Goal: Transaction & Acquisition: Book appointment/travel/reservation

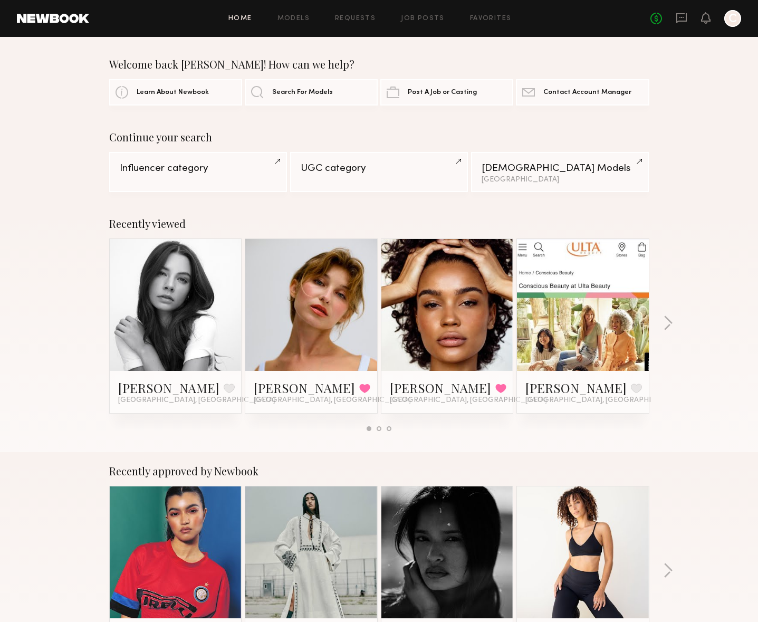
click at [325, 306] on link at bounding box center [311, 305] width 64 height 132
click at [603, 335] on link at bounding box center [583, 305] width 64 height 132
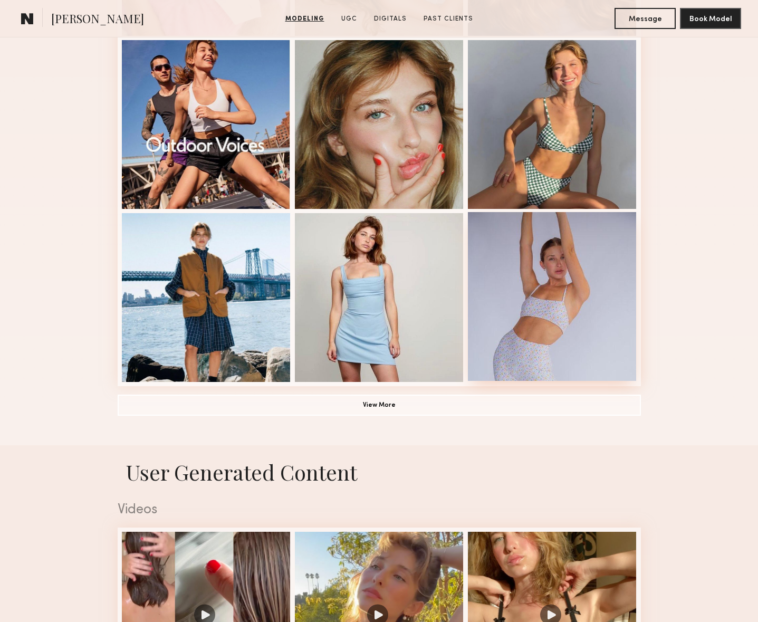
scroll to position [499, 0]
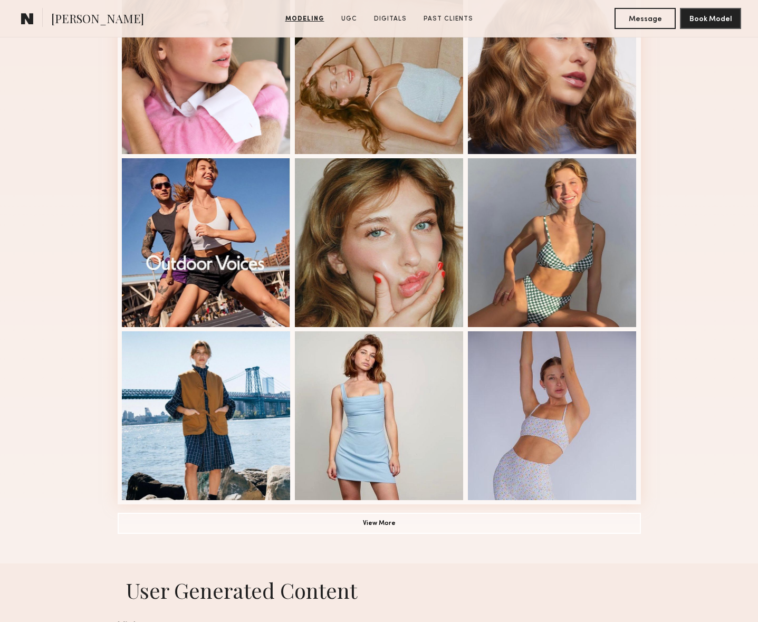
click at [390, 512] on div "Modeling Portfolio View More" at bounding box center [379, 152] width 523 height 821
click at [392, 520] on button "View More" at bounding box center [379, 522] width 523 height 21
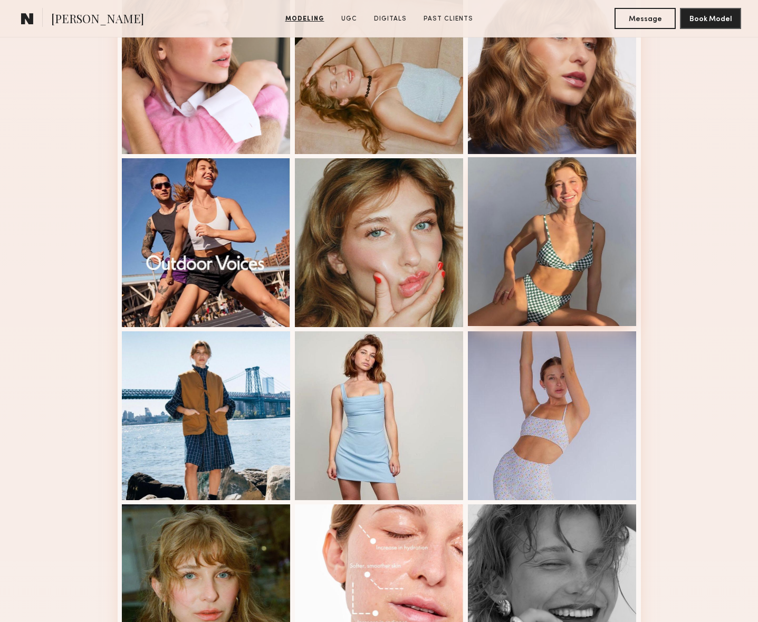
click at [553, 240] on div at bounding box center [552, 241] width 169 height 169
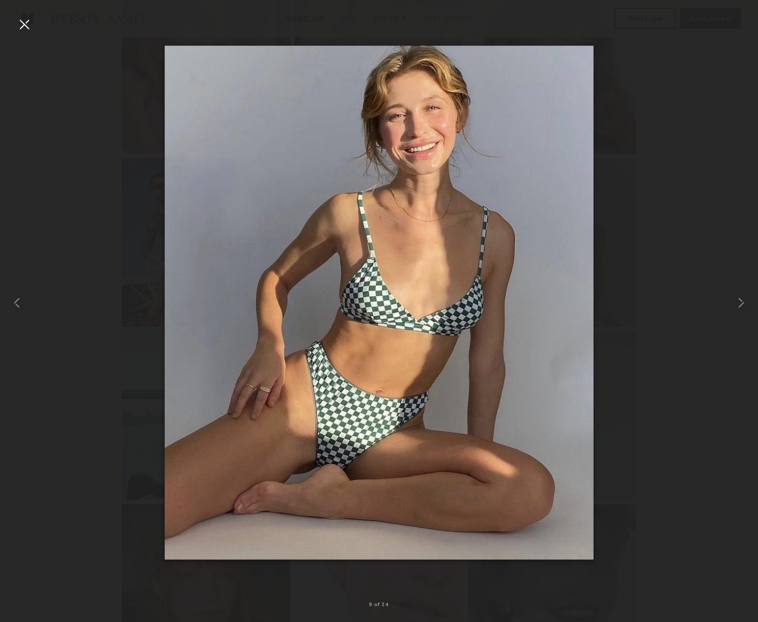
click at [21, 24] on div at bounding box center [24, 24] width 17 height 17
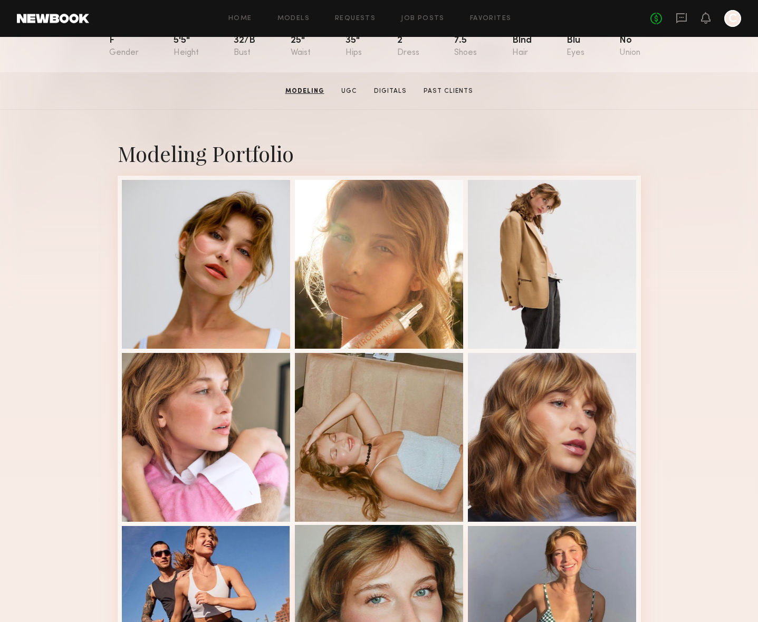
scroll to position [129, 0]
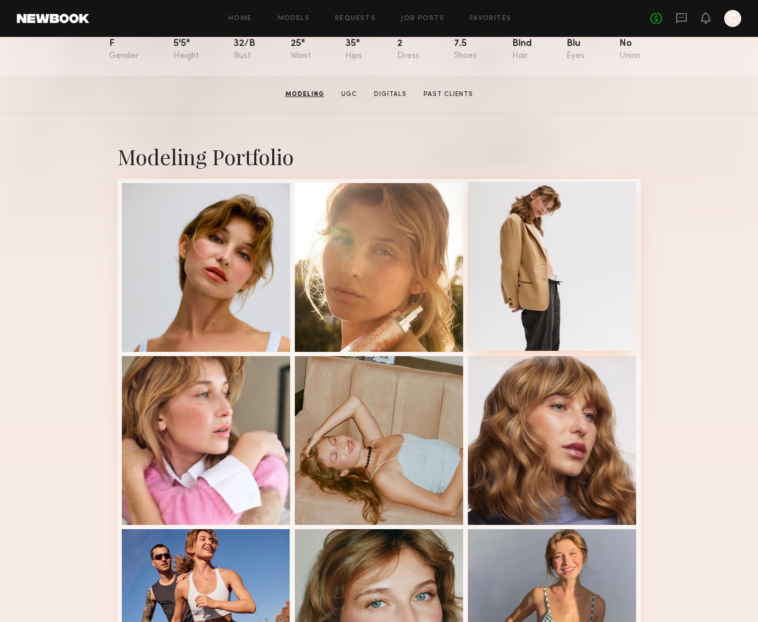
click at [562, 244] on div at bounding box center [552, 266] width 169 height 169
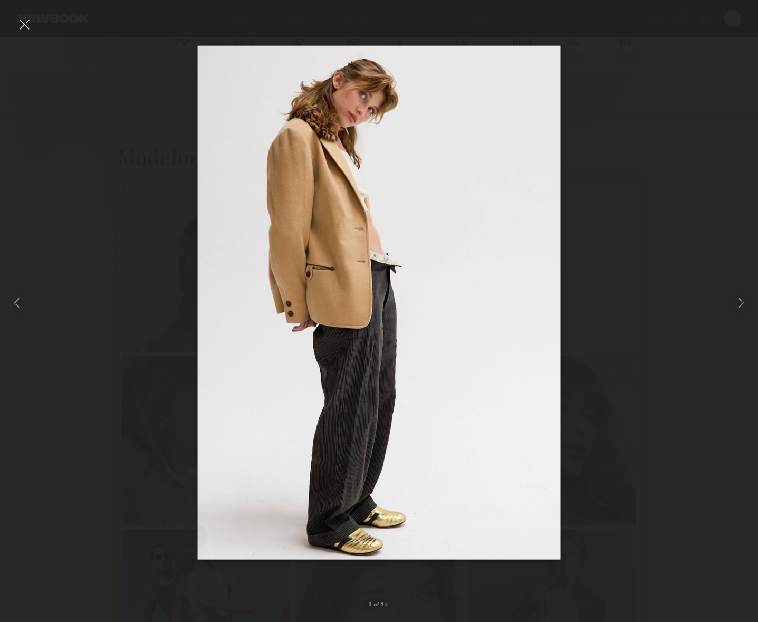
click at [24, 24] on div at bounding box center [24, 24] width 17 height 17
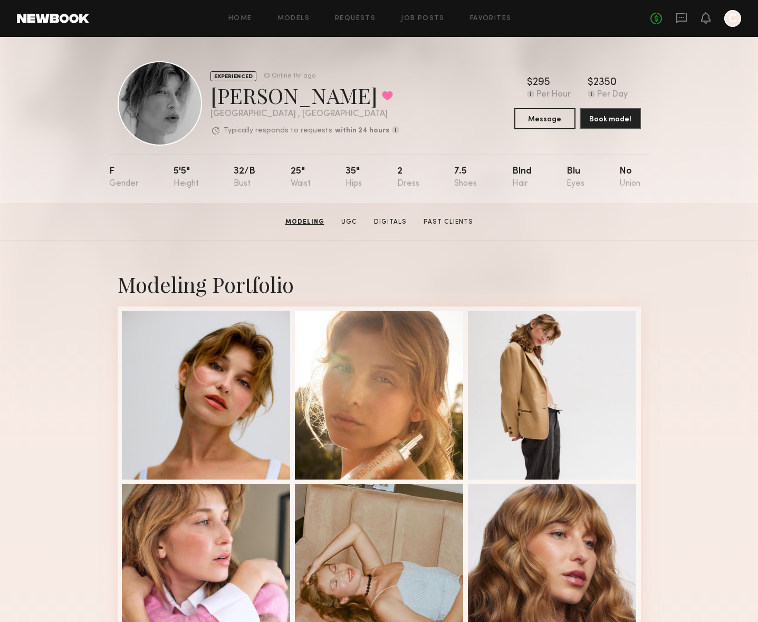
scroll to position [0, 0]
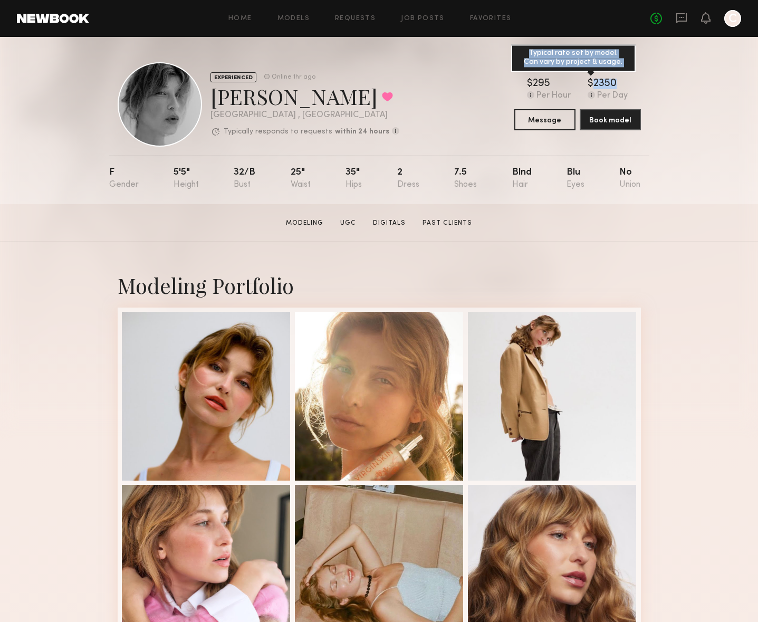
drag, startPoint x: 614, startPoint y: 83, endPoint x: 589, endPoint y: 82, distance: 24.8
click at [589, 82] on div "$ Typical rate set by model. Can vary by project & usage. 2350" at bounding box center [607, 84] width 40 height 11
click at [620, 82] on div "$ Typical rate set by model. Can vary by project & usage. 2350" at bounding box center [607, 84] width 40 height 11
drag, startPoint x: 606, startPoint y: 83, endPoint x: 585, endPoint y: 83, distance: 21.6
click at [585, 83] on div "$ Typical rate set by model. Can vary by project & usage. 295 Per Hour $ Typica…" at bounding box center [577, 90] width 127 height 22
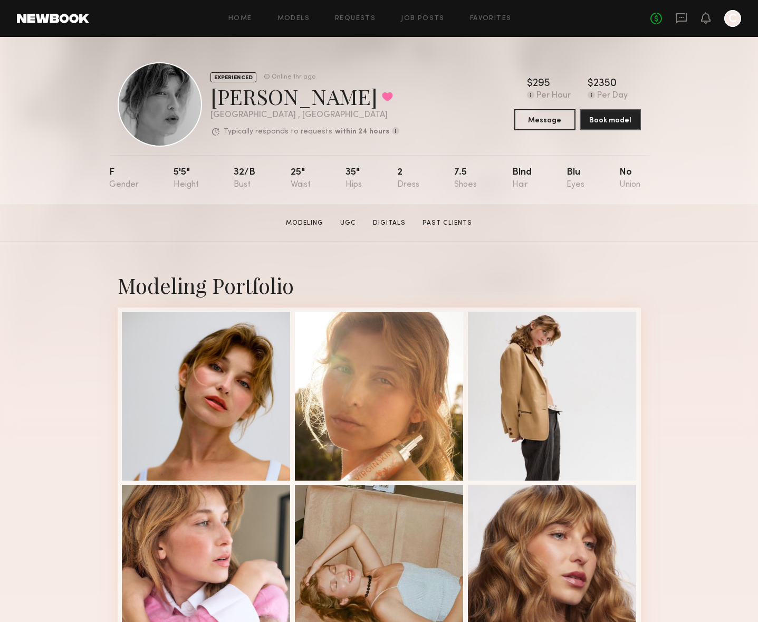
click at [679, 220] on section "[PERSON_NAME] Modeling UGC Digitals Past Clients Message Book Model" at bounding box center [379, 222] width 758 height 37
drag, startPoint x: 594, startPoint y: 85, endPoint x: 555, endPoint y: 87, distance: 39.1
click at [555, 87] on div "$ Typical rate set by model. Can vary by project & usage. 295 Per Hour $ Typica…" at bounding box center [577, 90] width 127 height 22
click at [554, 87] on div "$ Typical rate set by model. Can vary by project & usage. 295" at bounding box center [549, 84] width 44 height 11
drag, startPoint x: 590, startPoint y: 86, endPoint x: 561, endPoint y: 86, distance: 29.5
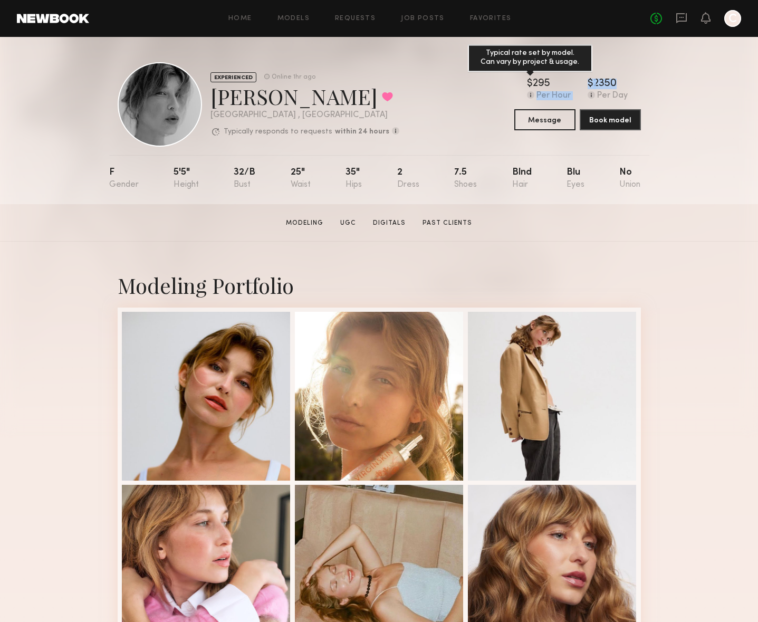
click at [561, 86] on div "$ Typical rate set by model. Can vary by project & usage. 295 Per Hour $ Typica…" at bounding box center [577, 90] width 127 height 22
click at [633, 90] on div "$ Typical rate set by model. Can vary by project & usage. 295 Per Hour $ Typica…" at bounding box center [577, 90] width 127 height 22
drag, startPoint x: 615, startPoint y: 94, endPoint x: 532, endPoint y: 83, distance: 83.5
click at [532, 83] on div "$ Typical rate set by model. Can vary by project & usage. 295 Per Hour $ Typica…" at bounding box center [577, 90] width 127 height 22
click at [635, 86] on div "$ Typical rate set by model. Can vary by project & usage. 295 Per Hour $ Typica…" at bounding box center [577, 90] width 127 height 22
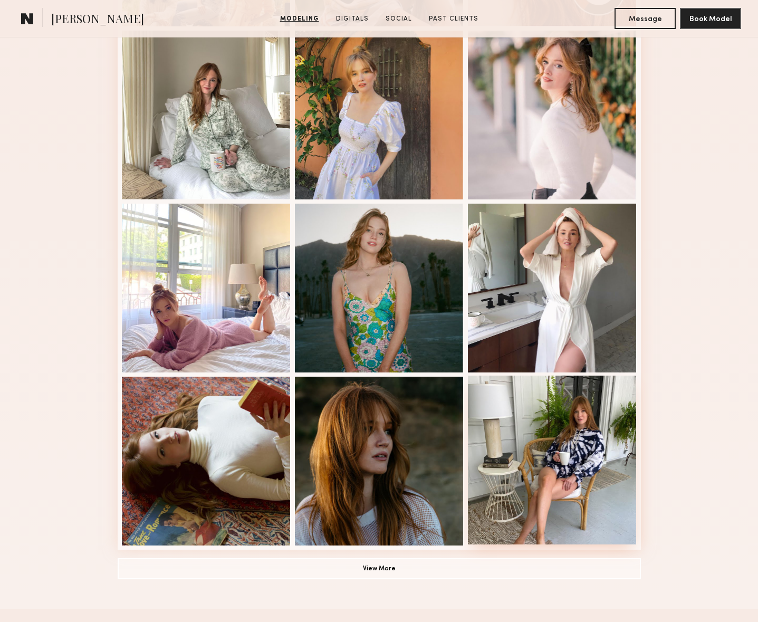
scroll to position [519, 0]
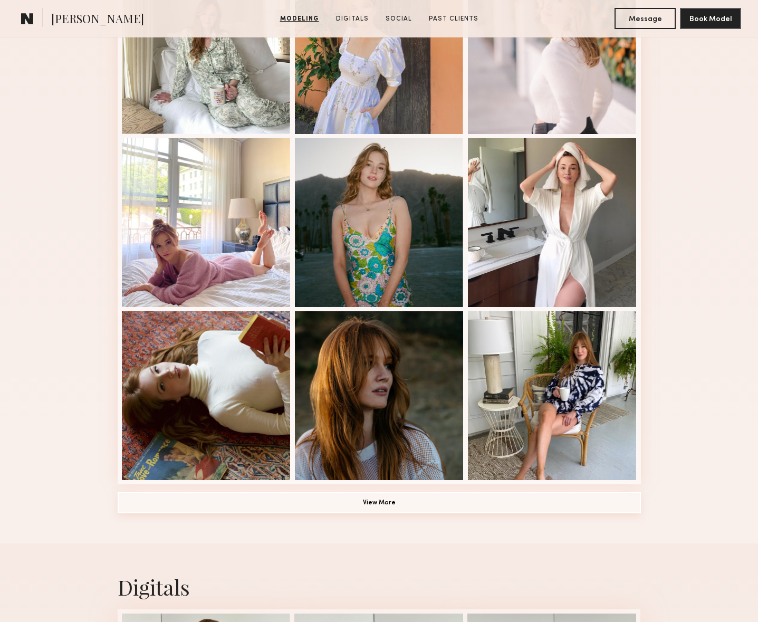
click at [384, 504] on button "View More" at bounding box center [379, 502] width 523 height 21
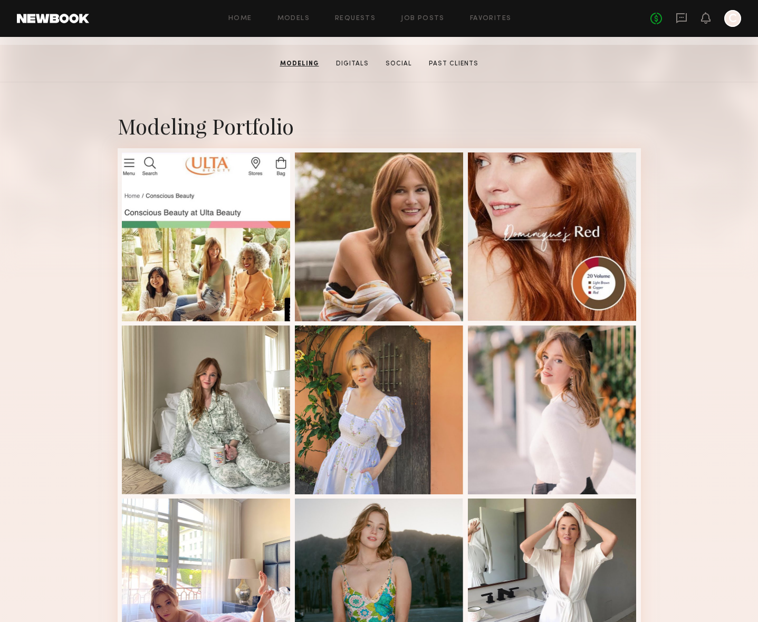
scroll to position [0, 0]
